Goal: Task Accomplishment & Management: Use online tool/utility

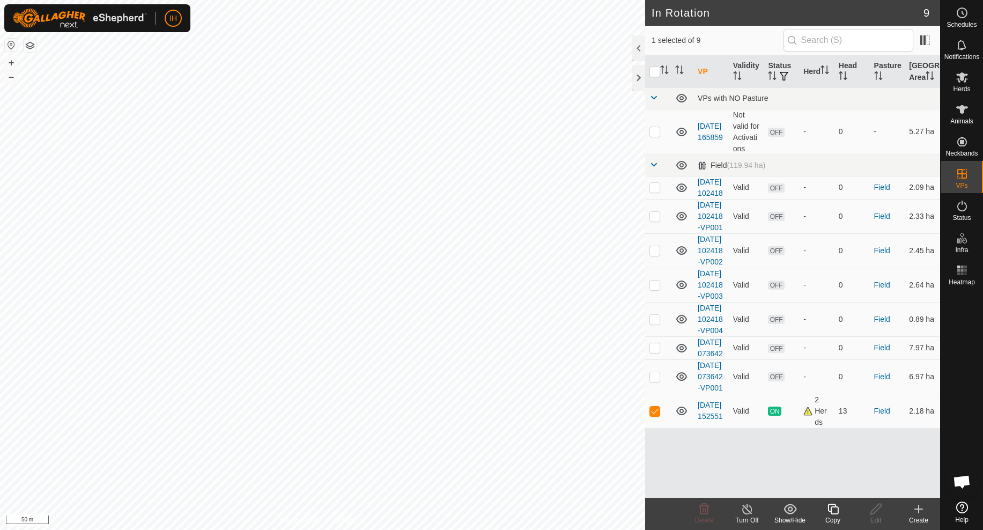
click at [833, 508] on icon at bounding box center [832, 509] width 13 height 13
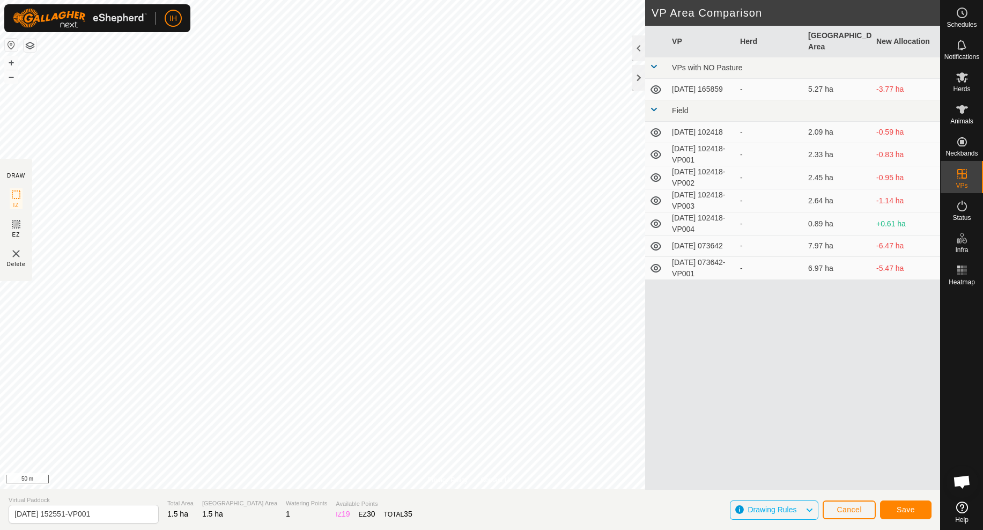
click at [675, 340] on div "VP Herd Grazing Area New Allocation VPs with NO Pasture [DATE] 165859 - 5.27 ha…" at bounding box center [792, 258] width 295 height 464
click at [904, 511] on span "Save" at bounding box center [906, 509] width 18 height 9
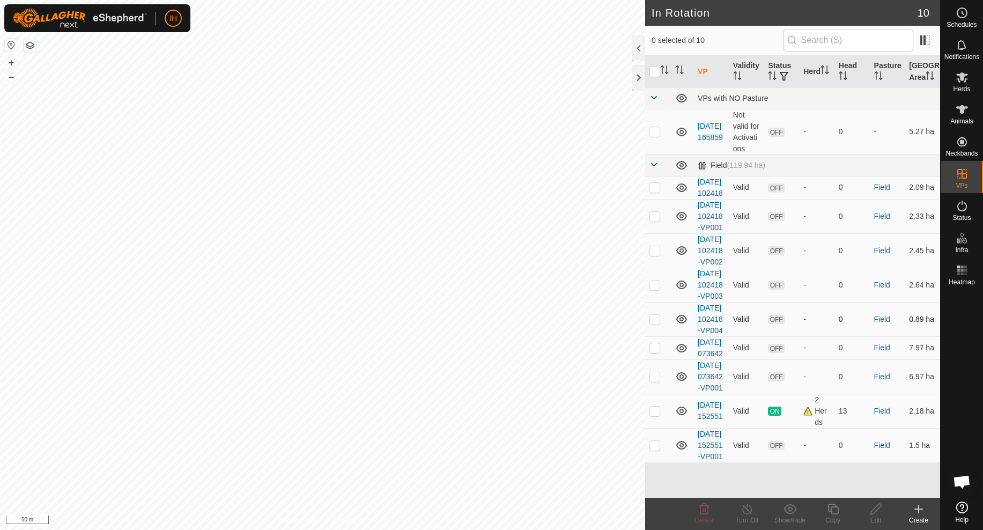
scroll to position [66, 0]
click at [658, 77] on input "checkbox" at bounding box center [654, 72] width 11 height 11
checkbox input "true"
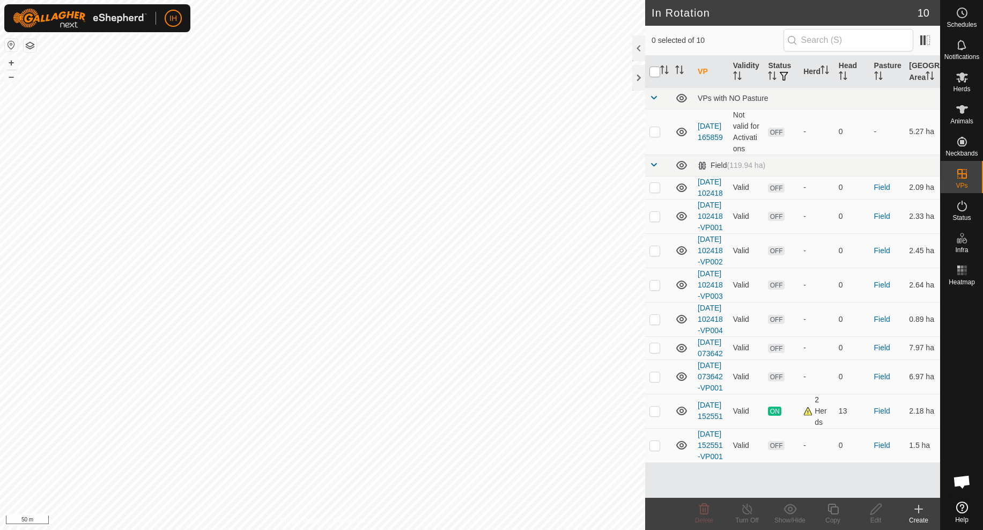
checkbox input "true"
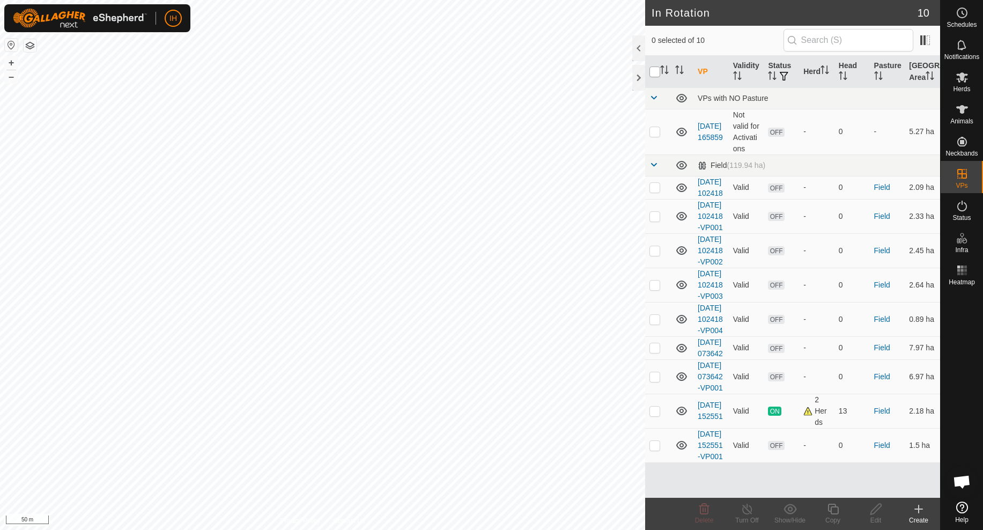
checkbox input "true"
click at [655, 415] on p-checkbox at bounding box center [654, 411] width 11 height 9
checkbox input "false"
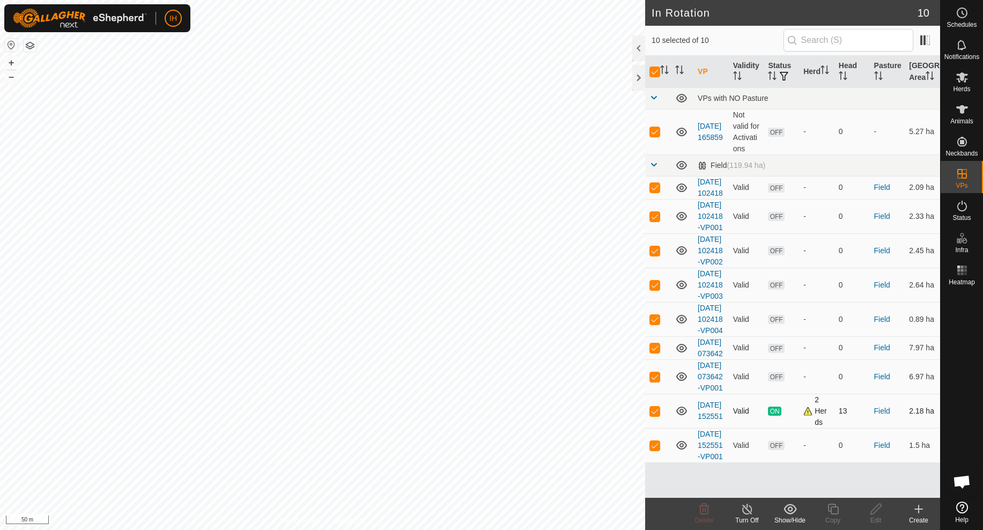
checkbox input "false"
click at [658, 449] on p-checkbox at bounding box center [654, 445] width 11 height 9
checkbox input "false"
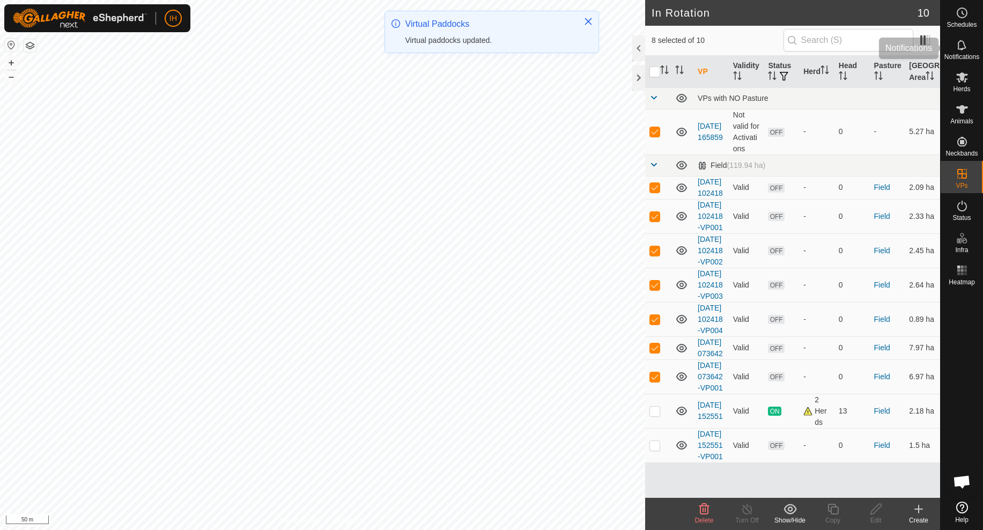
scroll to position [0, 0]
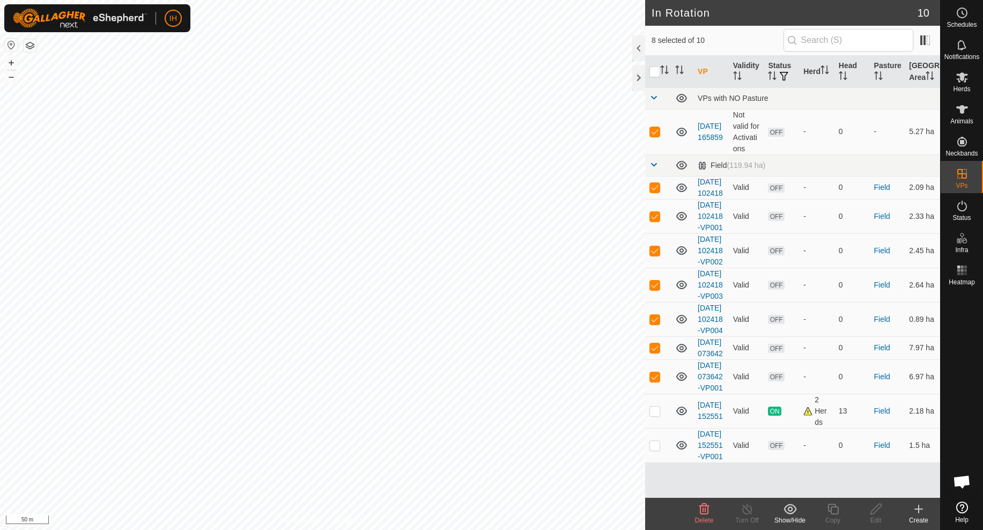
click at [706, 508] on icon at bounding box center [704, 509] width 13 height 13
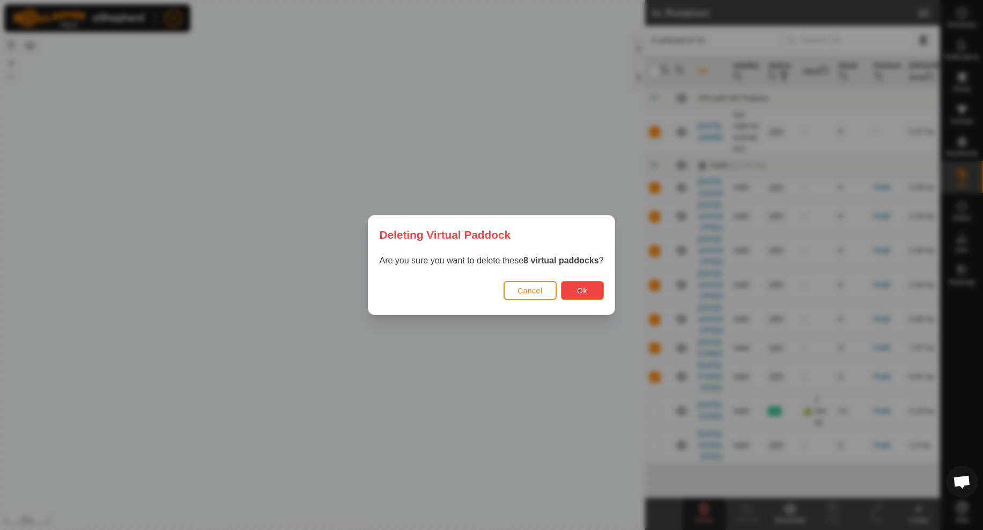
click at [578, 288] on span "Ok" at bounding box center [582, 290] width 10 height 9
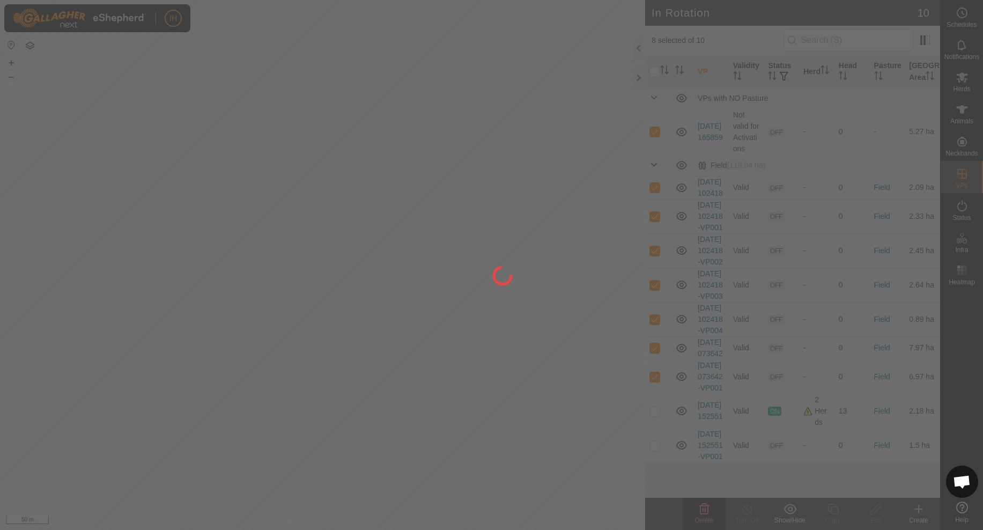
checkbox input "false"
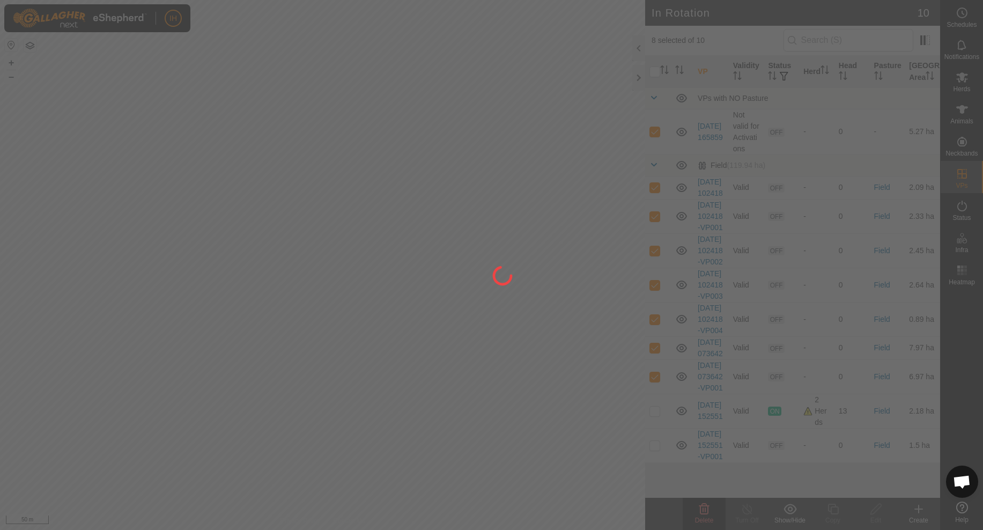
checkbox input "false"
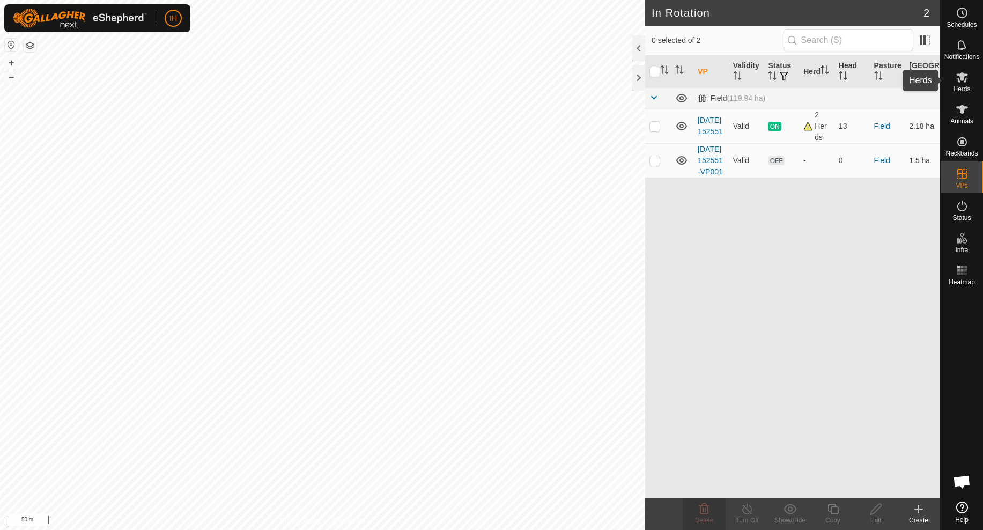
click at [964, 79] on icon at bounding box center [962, 77] width 12 height 10
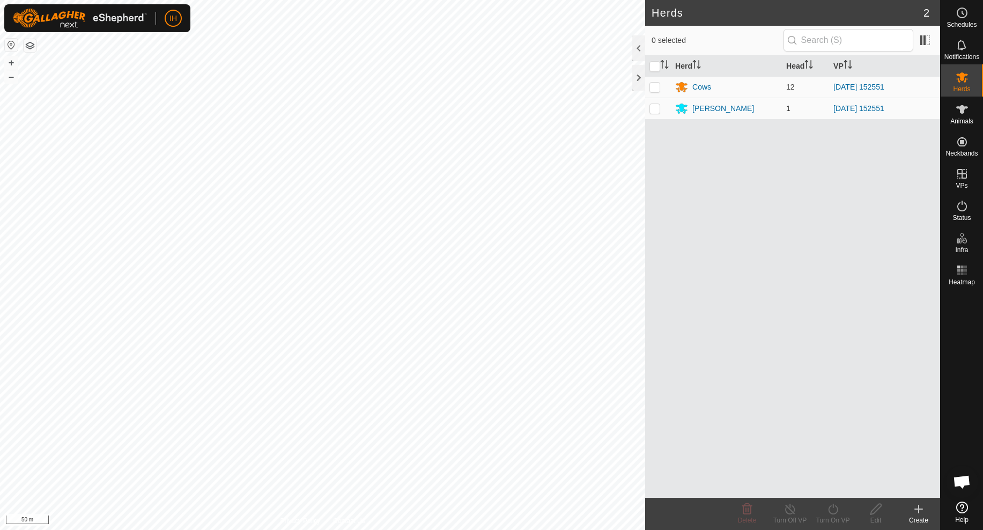
drag, startPoint x: 654, startPoint y: 87, endPoint x: 652, endPoint y: 97, distance: 9.8
click at [653, 87] on p-checkbox at bounding box center [654, 87] width 11 height 9
checkbox input "true"
click at [654, 108] on p-checkbox at bounding box center [654, 108] width 11 height 9
checkbox input "true"
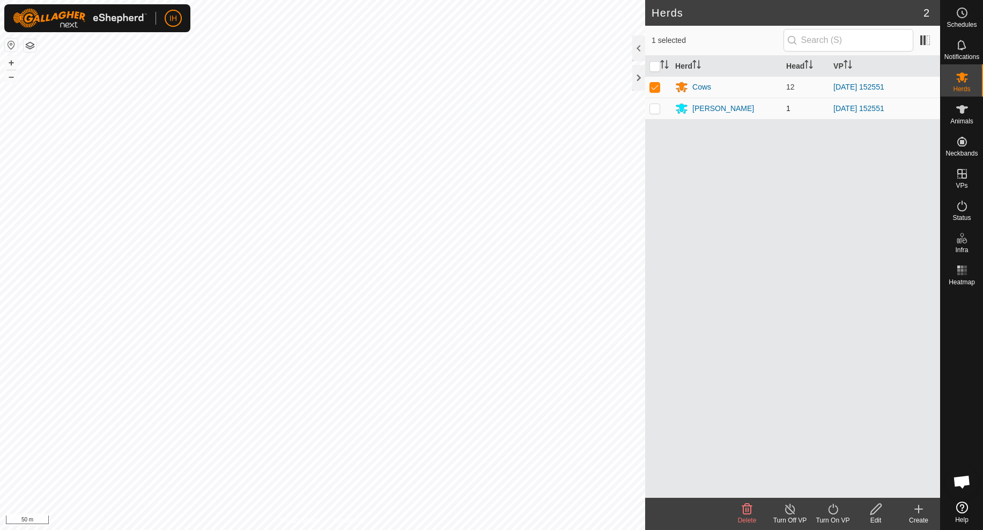
checkbox input "true"
click at [832, 509] on icon at bounding box center [832, 509] width 13 height 13
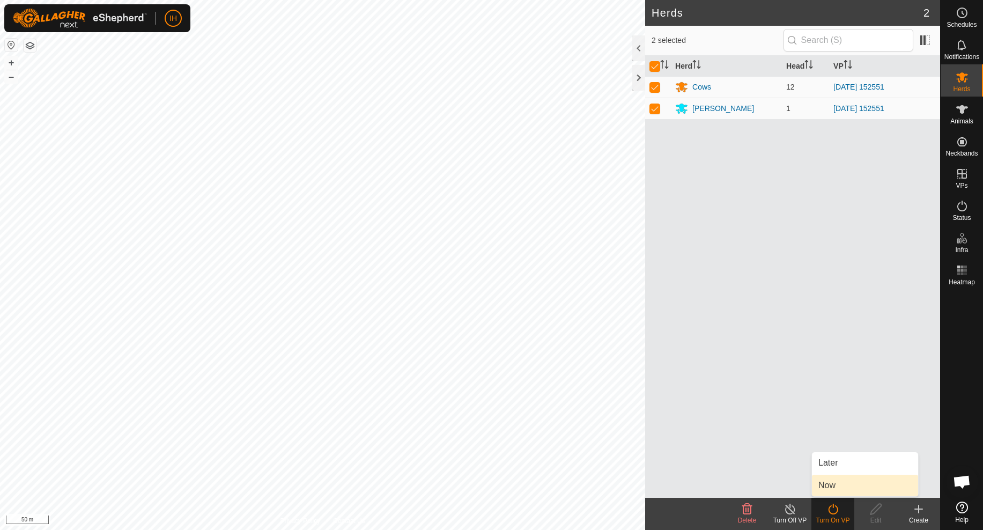
click at [835, 488] on link "Now" at bounding box center [865, 485] width 106 height 21
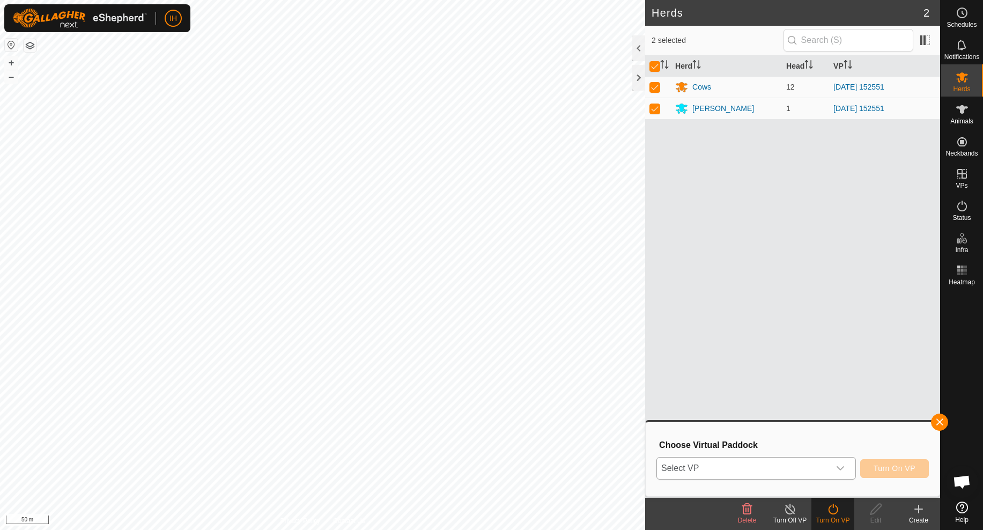
click at [840, 464] on icon "dropdown trigger" at bounding box center [840, 468] width 9 height 9
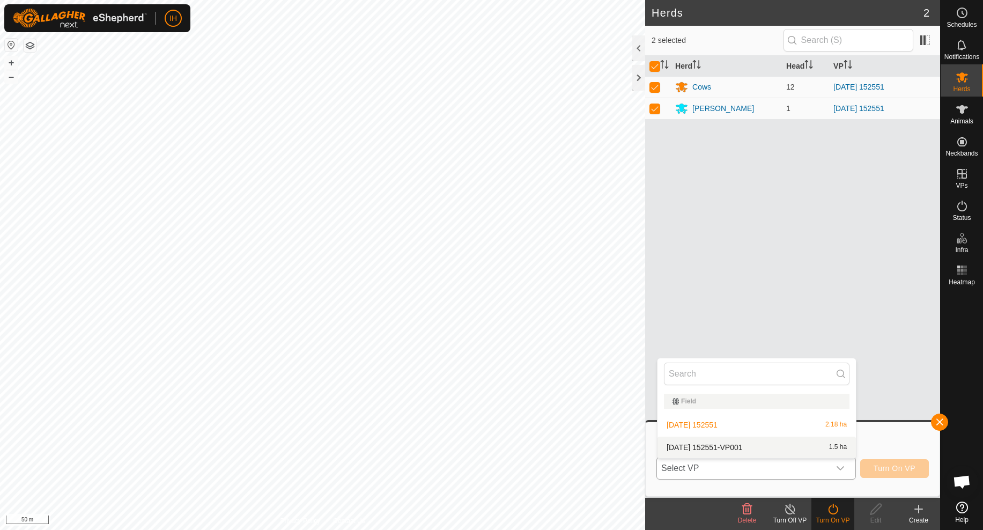
click at [761, 445] on li "[DATE] 152551-VP001 1.5 ha" at bounding box center [757, 447] width 198 height 21
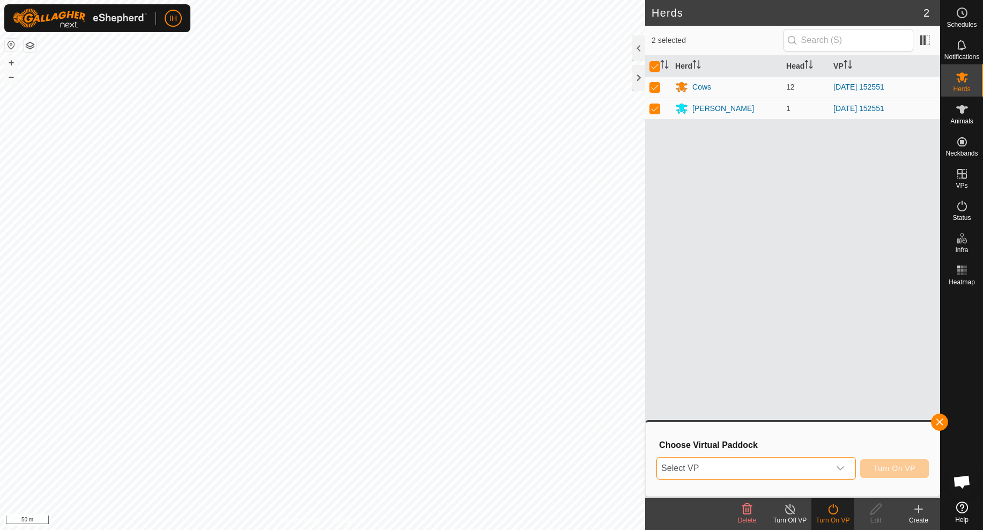
click at [816, 471] on span "Select VP" at bounding box center [743, 467] width 173 height 21
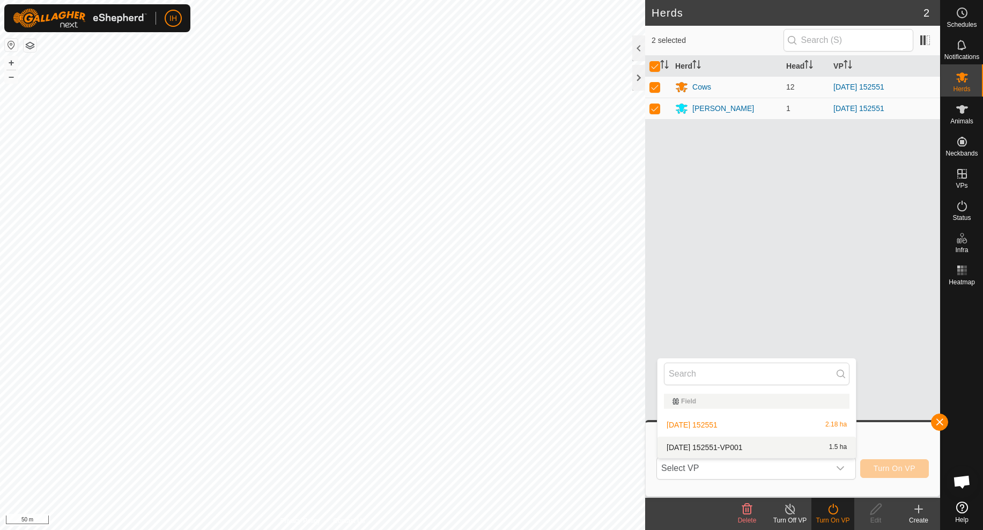
click at [788, 449] on li "[DATE] 152551-VP001 1.5 ha" at bounding box center [757, 447] width 198 height 21
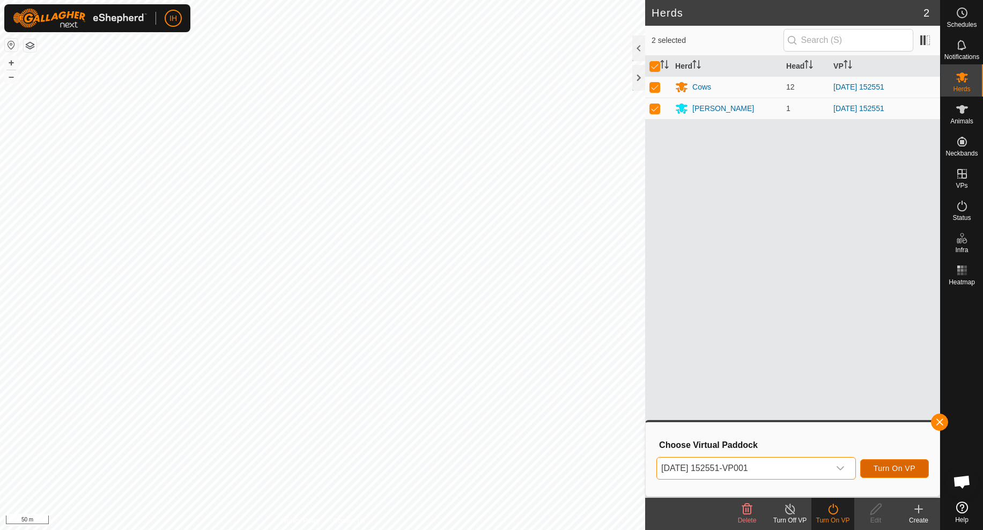
click at [888, 470] on span "Turn On VP" at bounding box center [895, 468] width 42 height 9
